Goal: Task Accomplishment & Management: Use online tool/utility

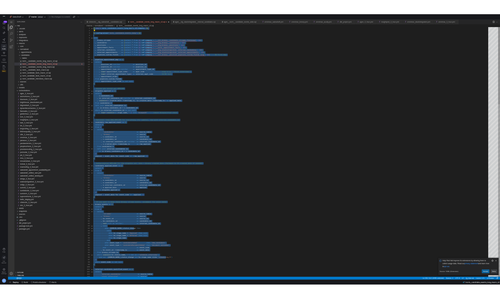
scroll to position [0, 19]
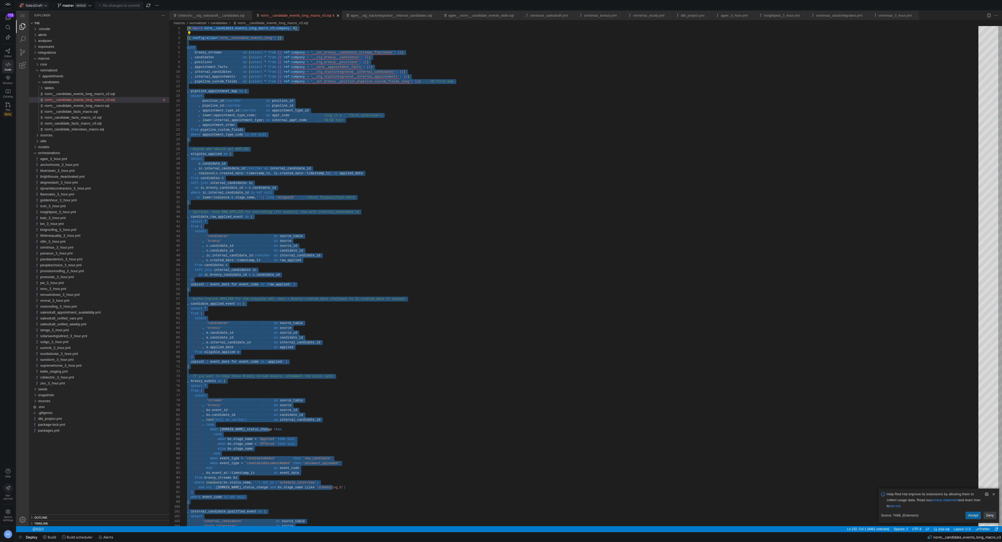
click at [42, 5] on span "SalesDraft" at bounding box center [33, 5] width 17 height 4
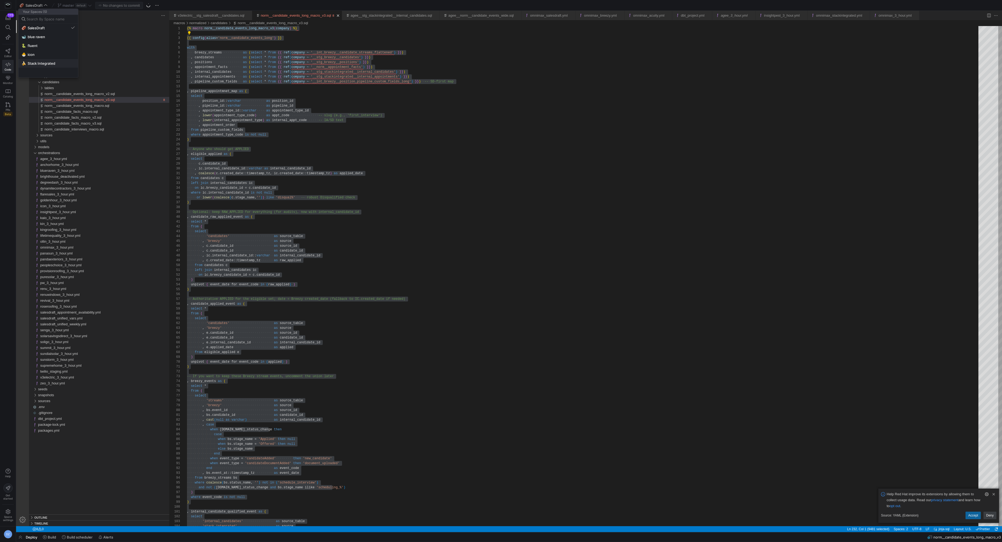
click at [38, 61] on span "Stack Integrated" at bounding box center [42, 63] width 28 height 4
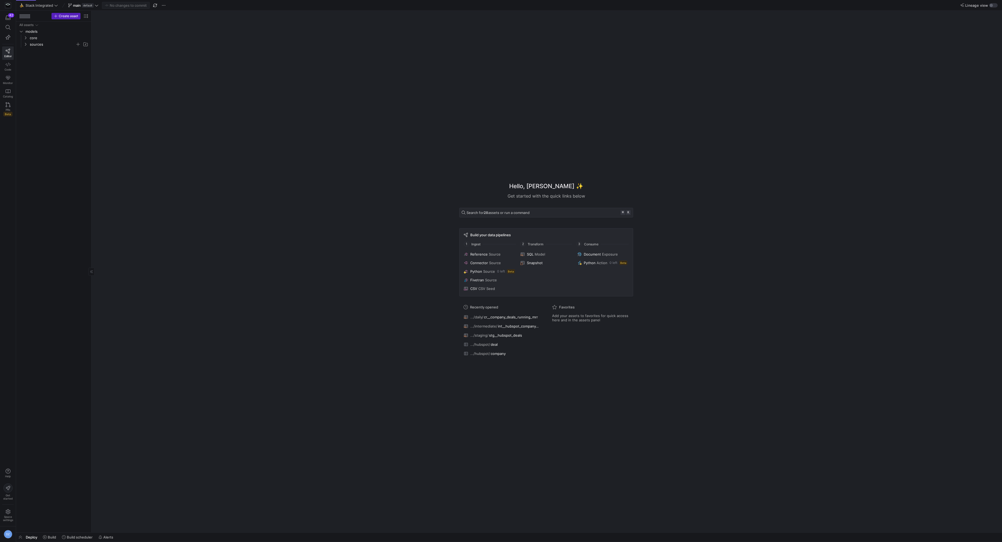
click at [38, 45] on span "sources" at bounding box center [53, 44] width 46 height 6
click at [38, 50] on span "hubspot" at bounding box center [54, 51] width 41 height 6
click at [43, 63] on span "staging" at bounding box center [56, 64] width 37 height 6
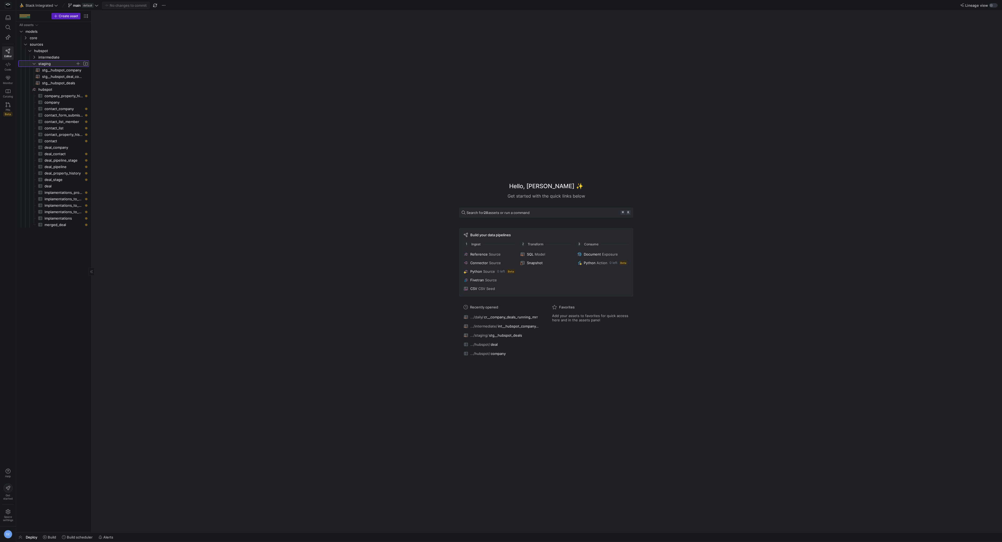
click at [77, 62] on span "button" at bounding box center [77, 63] width 5 height 5
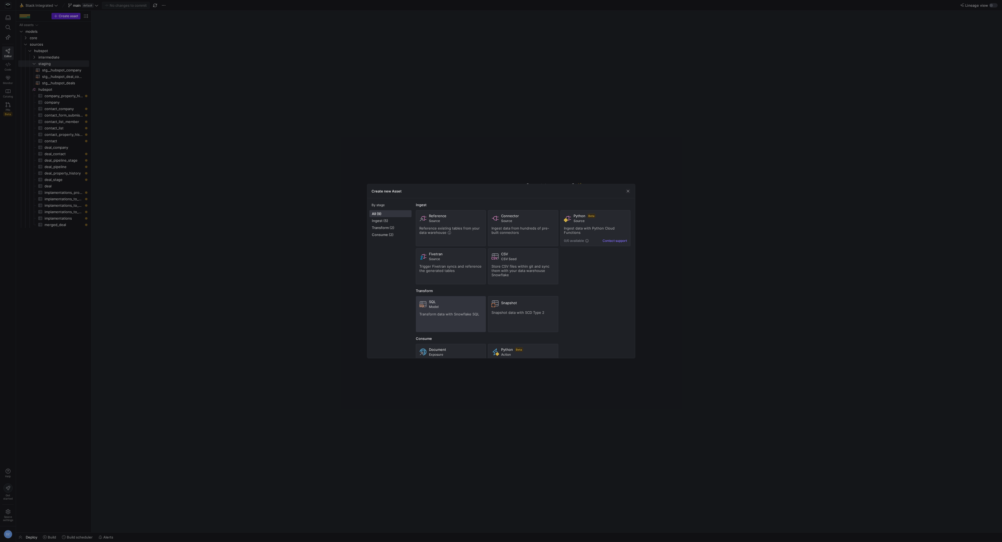
click at [439, 301] on div "SQL" at bounding box center [456, 301] width 54 height 4
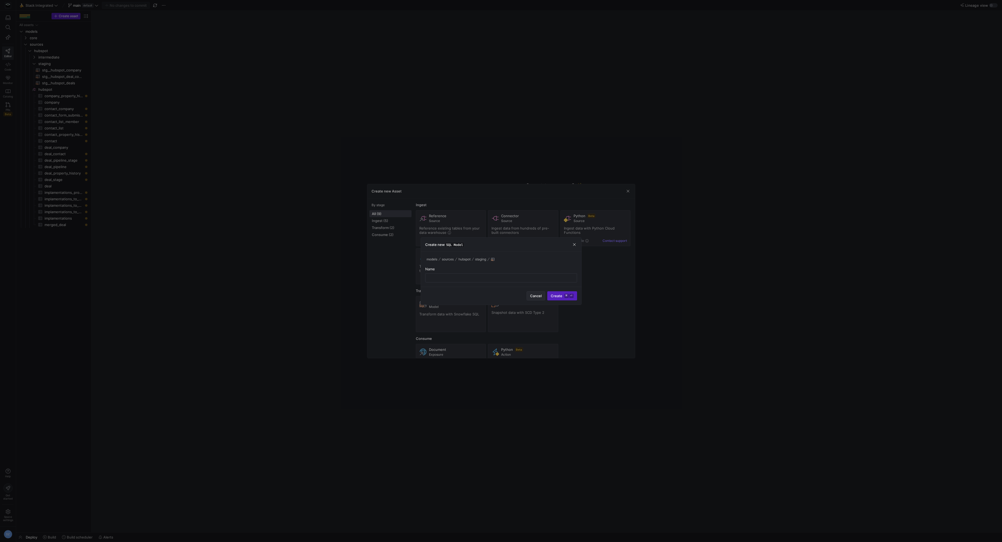
click at [543, 296] on span "button" at bounding box center [536, 295] width 18 height 9
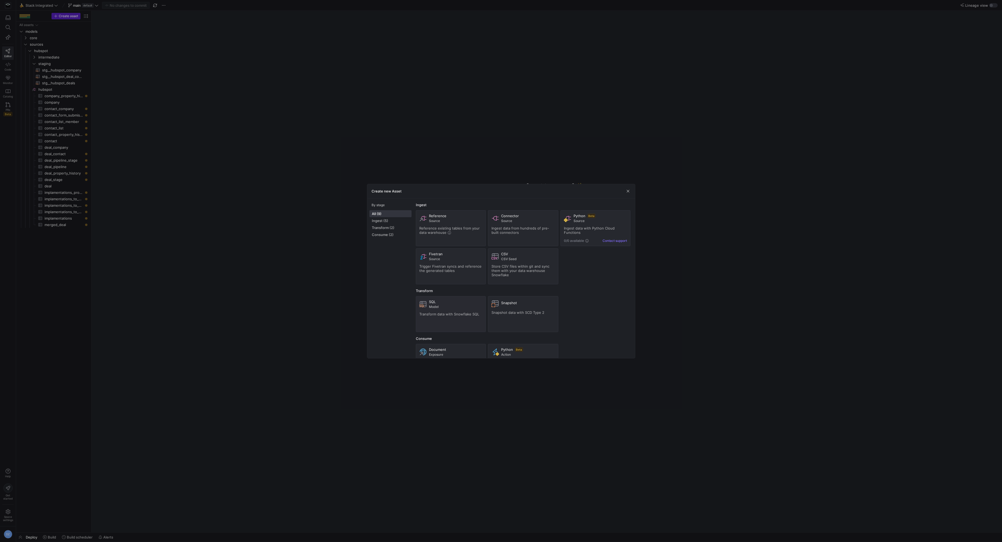
click at [268, 165] on div at bounding box center [501, 271] width 1002 height 542
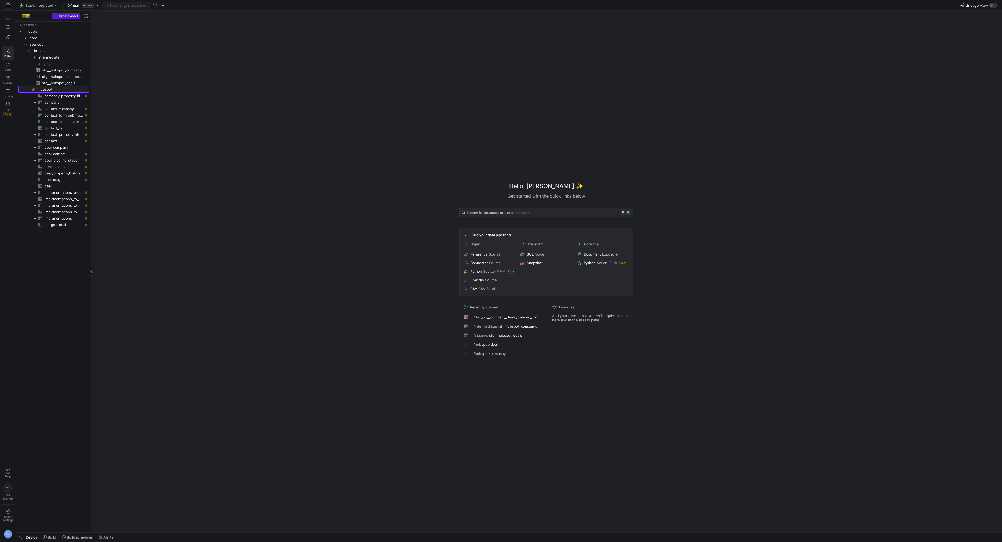
click at [52, 89] on span "hubspot​​​​​​​​" at bounding box center [63, 89] width 50 height 6
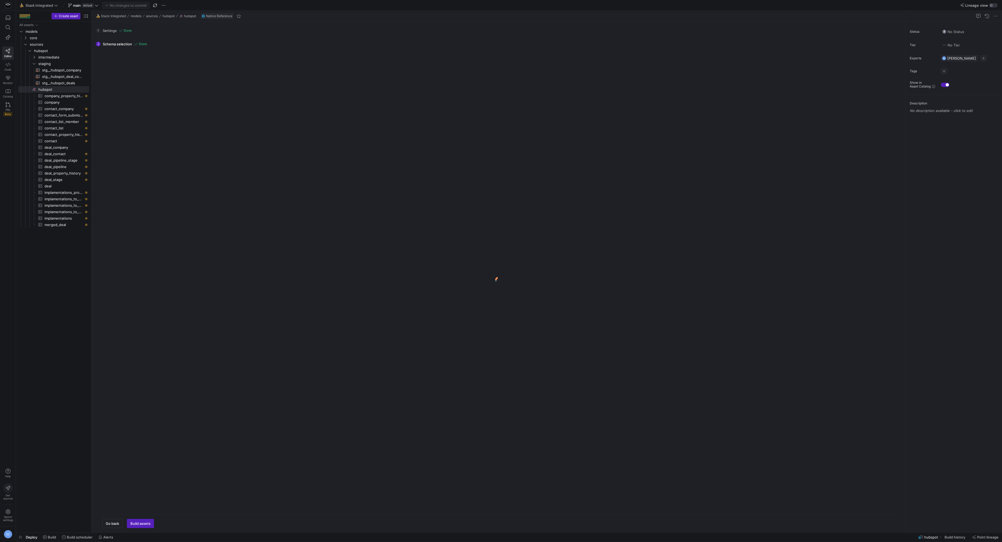
click at [105, 30] on div "1 Settings Done Configure the database/project and schema/dataset of the tables…" at bounding box center [497, 30] width 803 height 13
click at [116, 47] on div "2 Schema selection Done Go back Build assets" at bounding box center [497, 282] width 803 height 491
click at [117, 44] on div "2 Schema selection Done Go back Build assets" at bounding box center [497, 282] width 803 height 491
click at [115, 524] on span "Go back" at bounding box center [112, 523] width 13 height 4
click at [117, 100] on span "button" at bounding box center [112, 99] width 18 height 9
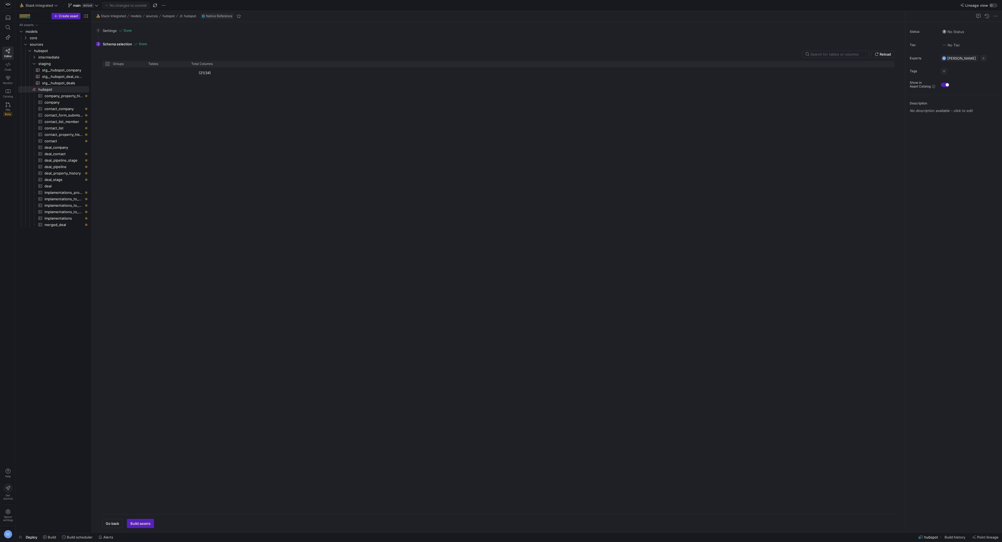
checkbox input "false"
